Goal: Book appointment/travel/reservation

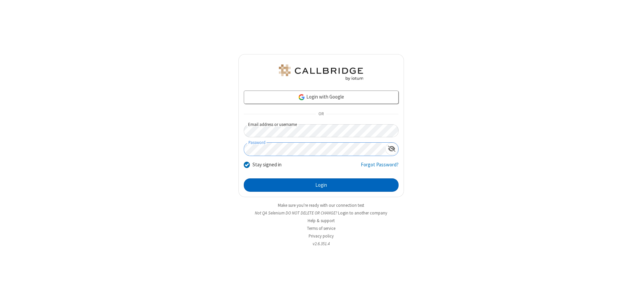
click at [321, 185] on button "Login" at bounding box center [321, 184] width 155 height 13
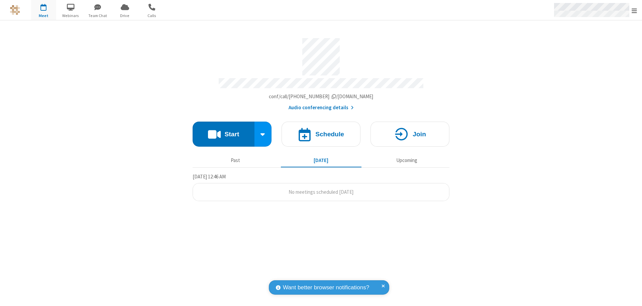
click at [634, 10] on span "Open menu" at bounding box center [633, 10] width 5 height 7
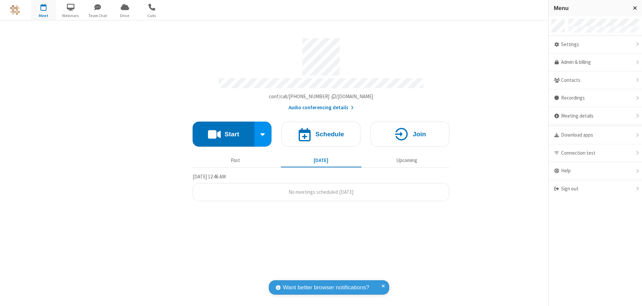
click at [43, 10] on span "button" at bounding box center [43, 6] width 25 height 11
click at [321, 131] on h4 "Schedule" at bounding box center [329, 134] width 29 height 6
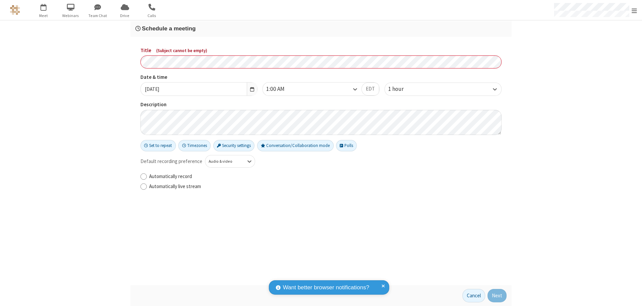
click at [321, 28] on h3 "Schedule a meeting" at bounding box center [320, 28] width 371 height 6
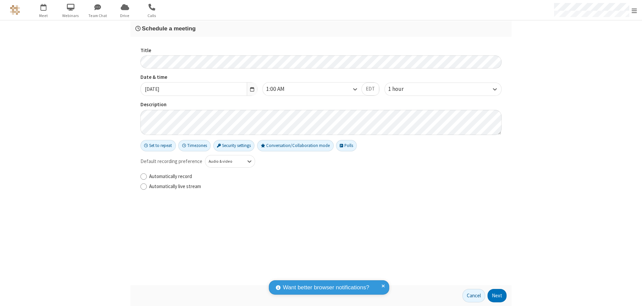
click at [497, 296] on button "Next" at bounding box center [496, 295] width 19 height 13
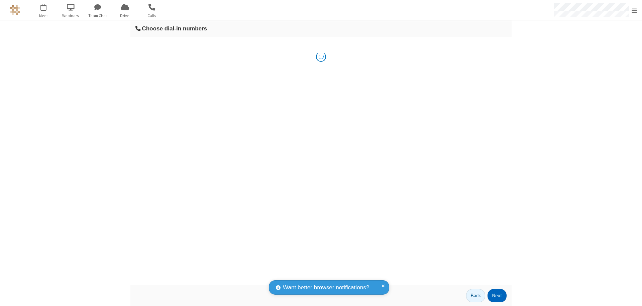
click at [497, 296] on button "Next" at bounding box center [496, 295] width 19 height 13
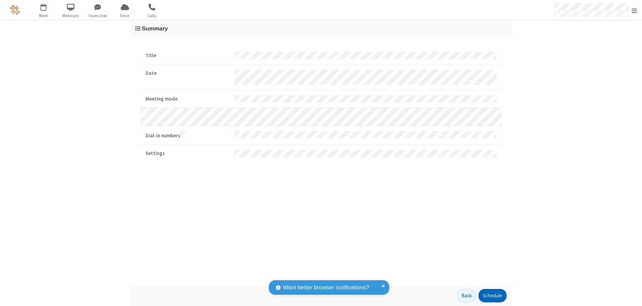
click at [492, 296] on button "Schedule" at bounding box center [492, 295] width 28 height 13
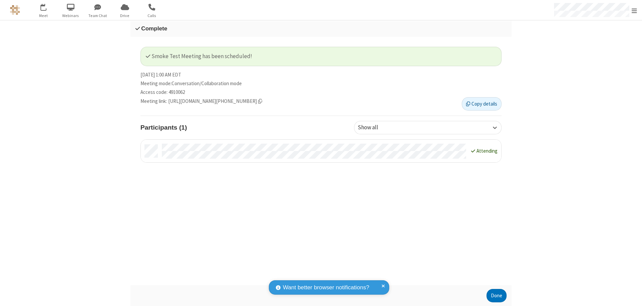
click at [496, 296] on button "Done" at bounding box center [496, 295] width 20 height 13
